Goal: Communication & Community: Participate in discussion

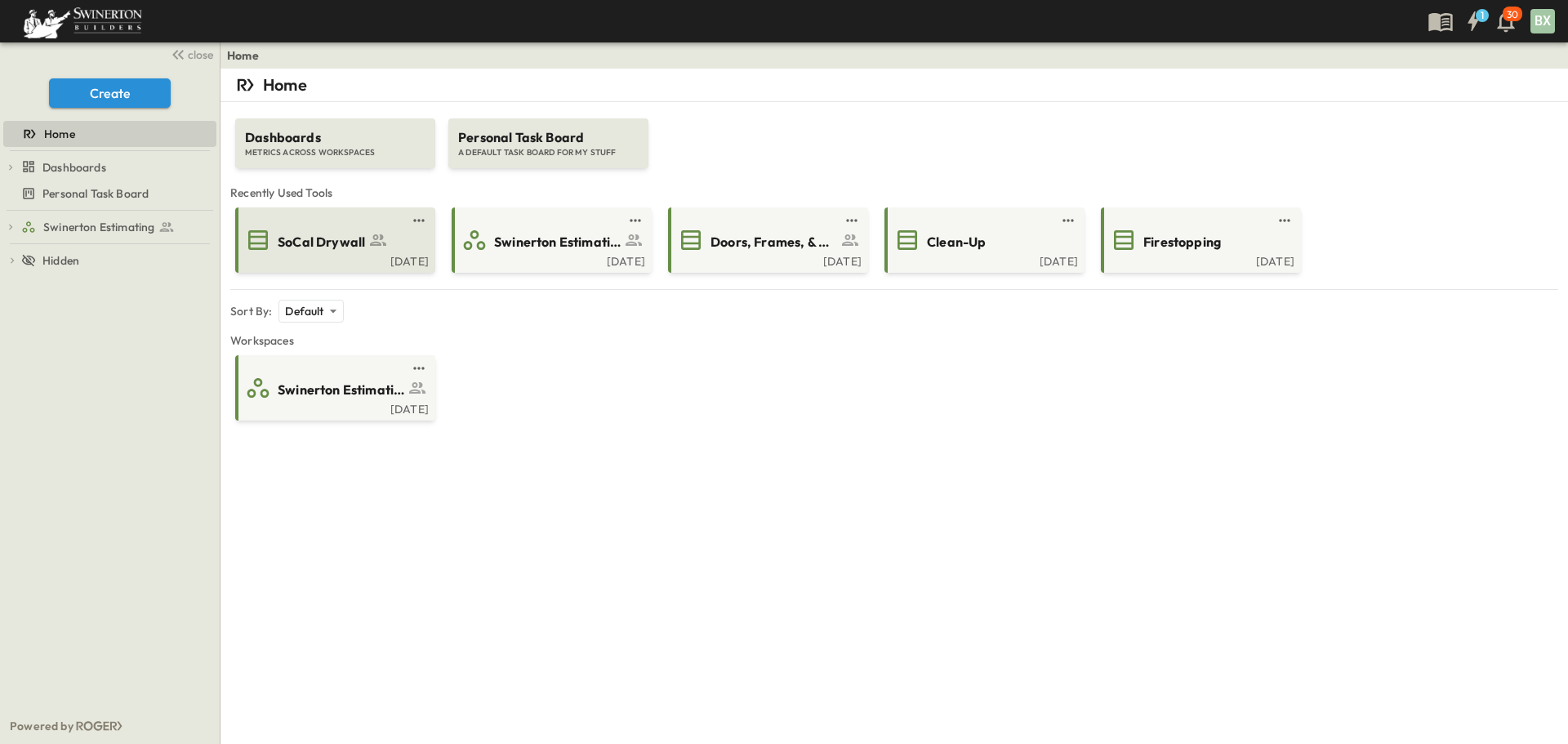
click at [333, 240] on span "SoCal Drywall" at bounding box center [321, 242] width 87 height 18
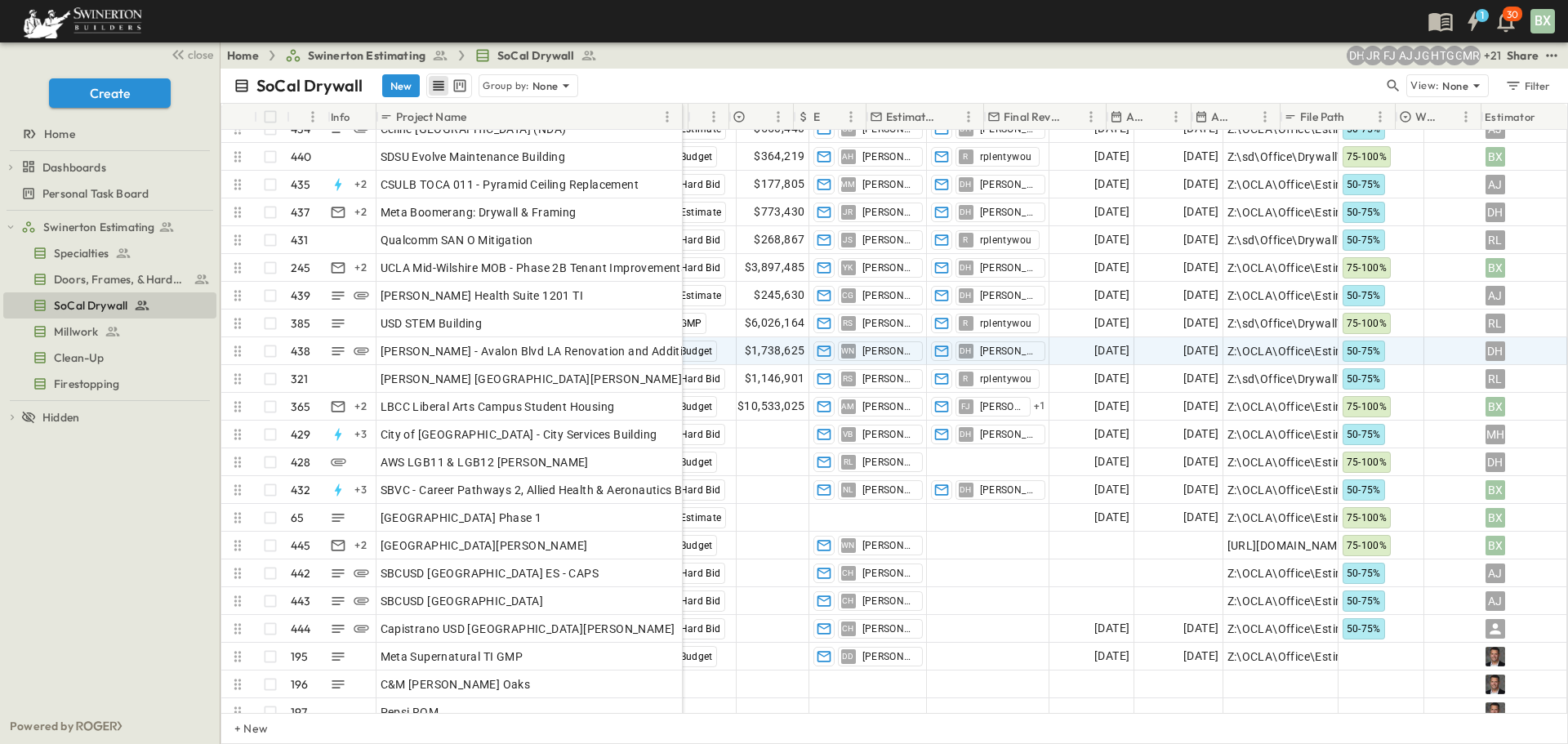
scroll to position [11735, 583]
